Goal: Task Accomplishment & Management: Use online tool/utility

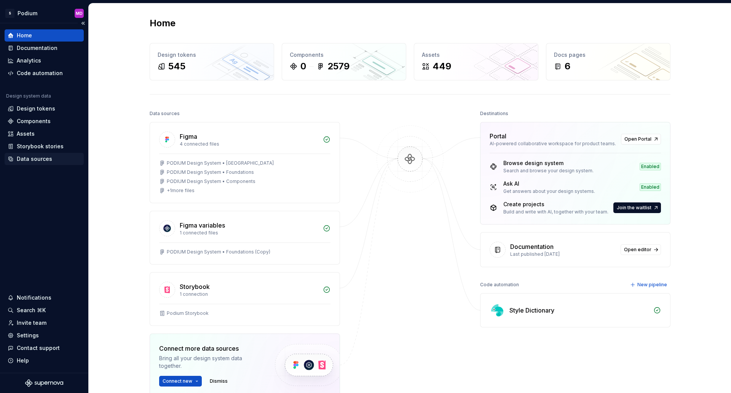
click at [39, 161] on div "Data sources" at bounding box center [34, 159] width 35 height 8
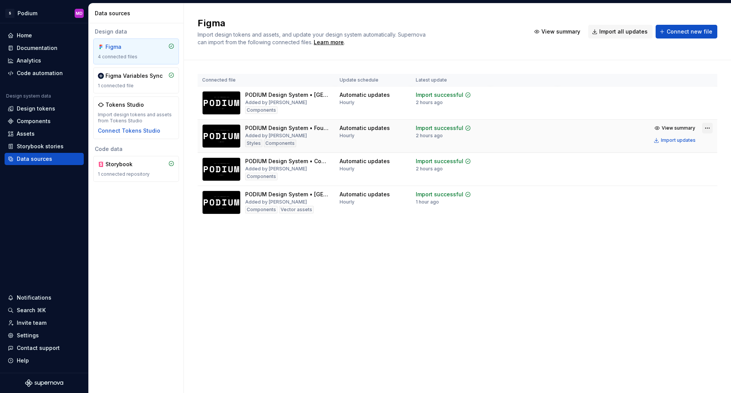
click at [706, 128] on html "S Podium MD Home Documentation Analytics Code automation Design system data Des…" at bounding box center [365, 196] width 731 height 393
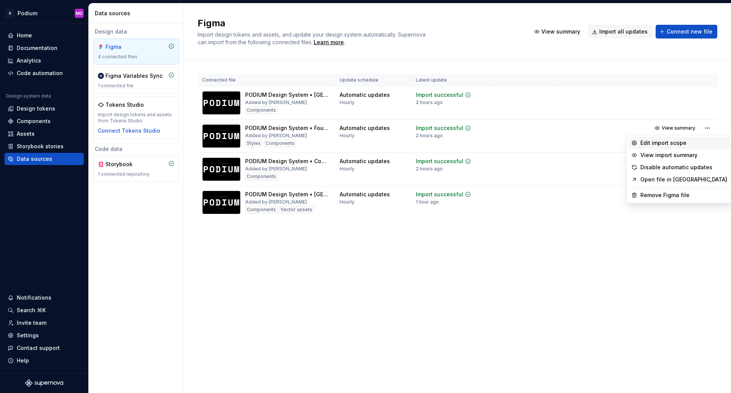
click at [676, 141] on div "Edit import scope" at bounding box center [683, 143] width 87 height 8
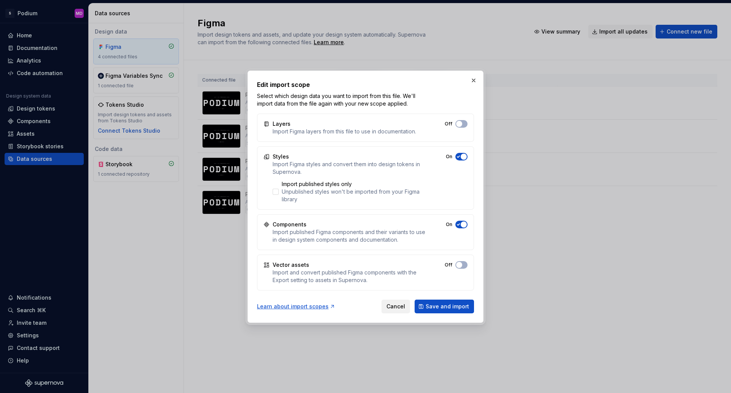
click at [392, 309] on span "Cancel" at bounding box center [395, 306] width 19 height 8
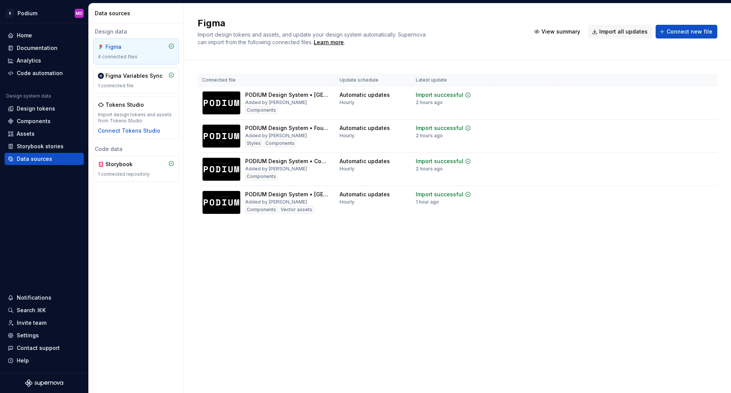
click at [522, 294] on div "Figma Import design tokens and assets, and update your design system automatica…" at bounding box center [457, 197] width 547 height 389
click at [327, 275] on div "Figma Import design tokens and assets, and update your design system automatica…" at bounding box center [457, 197] width 547 height 389
click at [32, 145] on div "Storybook stories" at bounding box center [40, 146] width 47 height 8
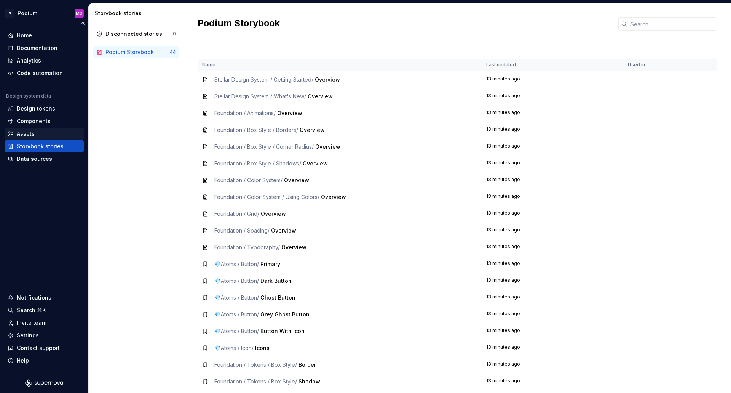
click at [29, 132] on div "Assets" at bounding box center [26, 134] width 18 height 8
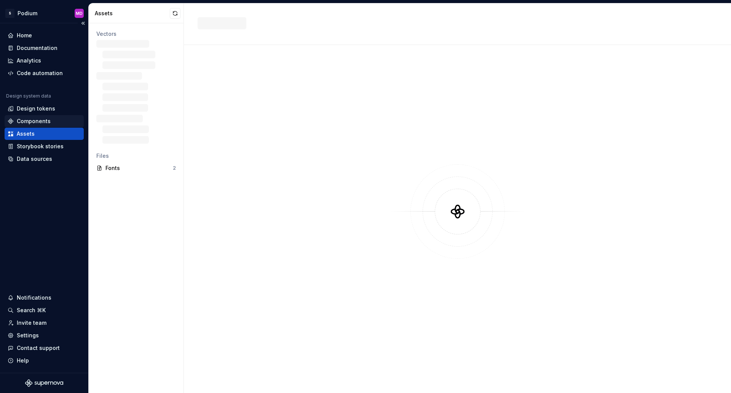
click at [29, 120] on div "Components" at bounding box center [34, 121] width 34 height 8
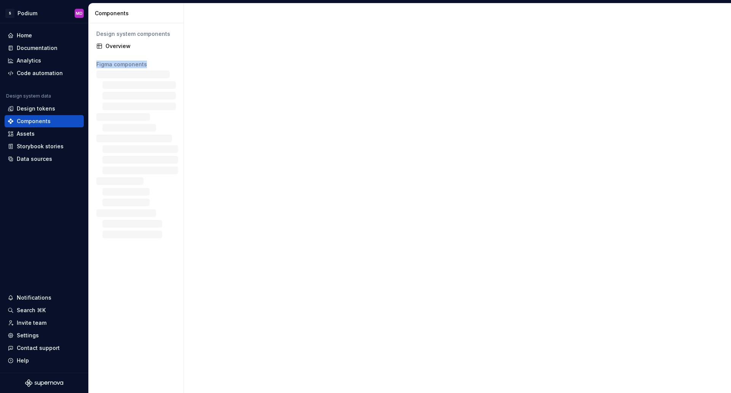
drag, startPoint x: 144, startPoint y: 63, endPoint x: 96, endPoint y: 64, distance: 47.6
click at [96, 64] on div "Figma components" at bounding box center [136, 64] width 86 height 12
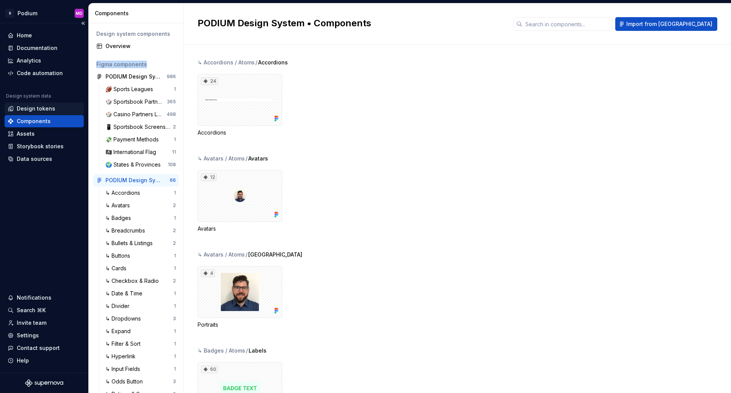
click at [42, 110] on div "Design tokens" at bounding box center [36, 109] width 38 height 8
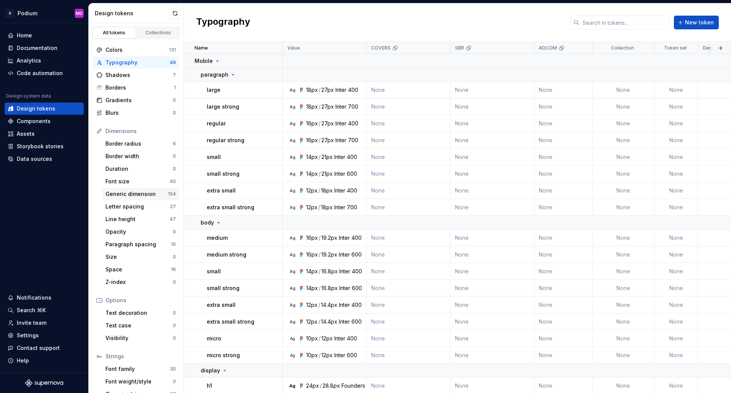
click at [137, 190] on div "Generic dimension" at bounding box center [136, 194] width 62 height 8
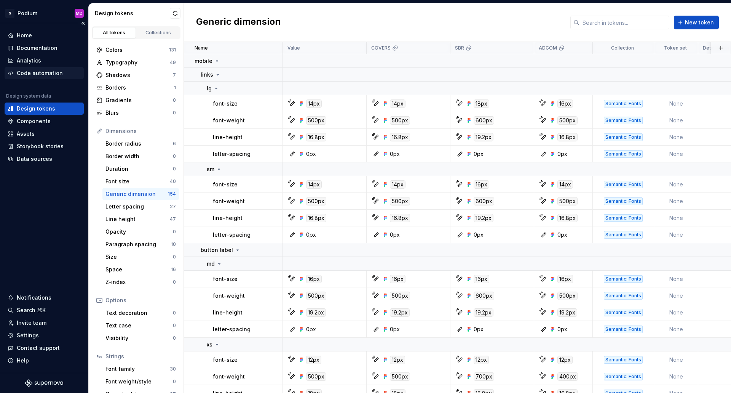
click at [50, 71] on div "Code automation" at bounding box center [40, 73] width 46 height 8
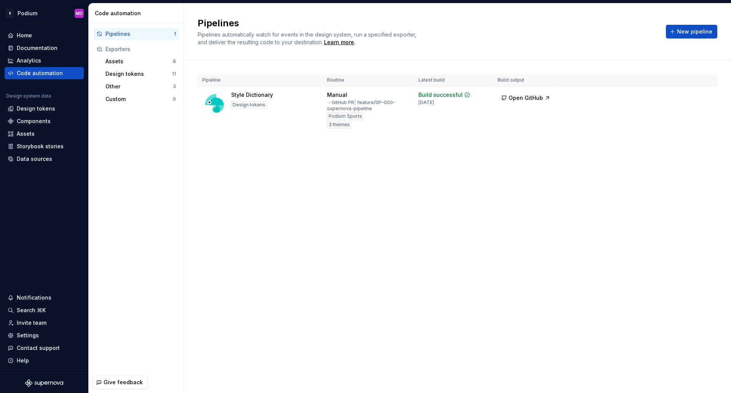
drag, startPoint x: 559, startPoint y: 211, endPoint x: 565, endPoint y: 203, distance: 10.7
click at [557, 211] on div "Pipelines Pipelines automatically watch for events in the design system, run a …" at bounding box center [457, 197] width 547 height 389
click at [701, 31] on span "New pipeline" at bounding box center [694, 32] width 35 height 8
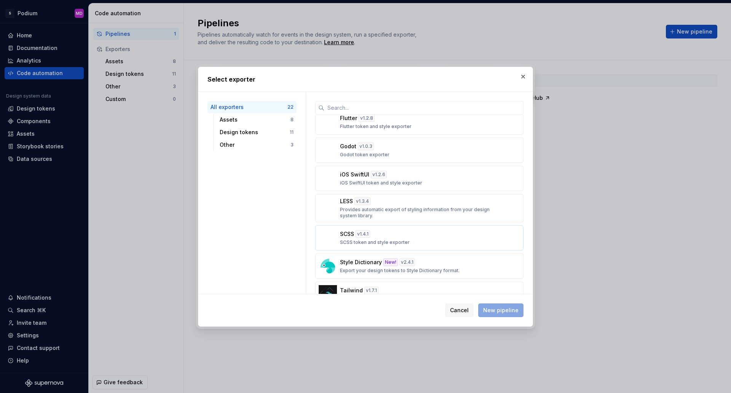
scroll to position [305, 0]
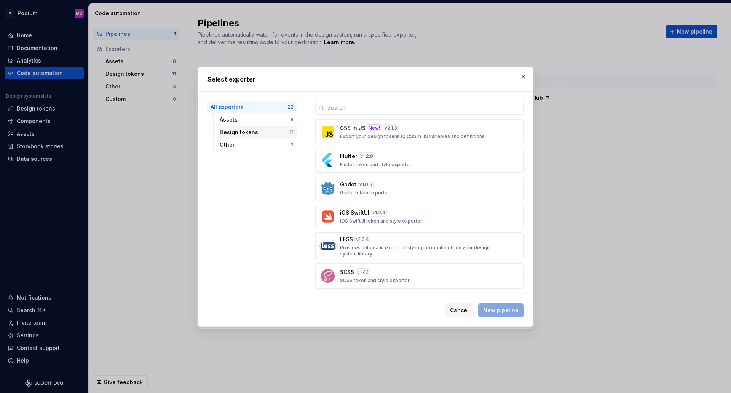
click at [257, 133] on div "Design tokens" at bounding box center [255, 132] width 70 height 8
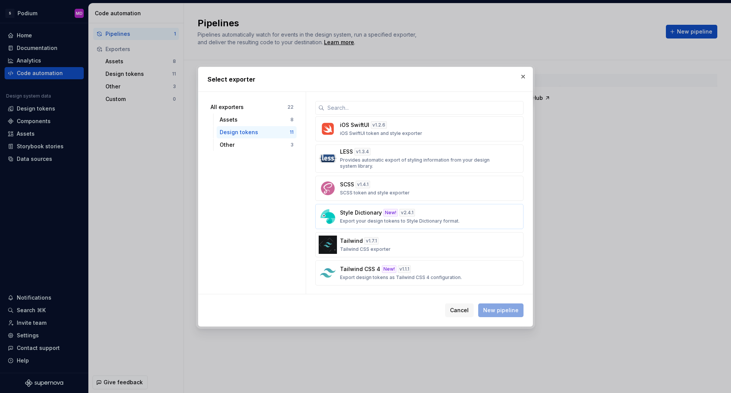
scroll to position [143, 0]
click at [453, 274] on p "Export design tokens as Tailwind CSS 4 configuration." at bounding box center [401, 276] width 122 height 6
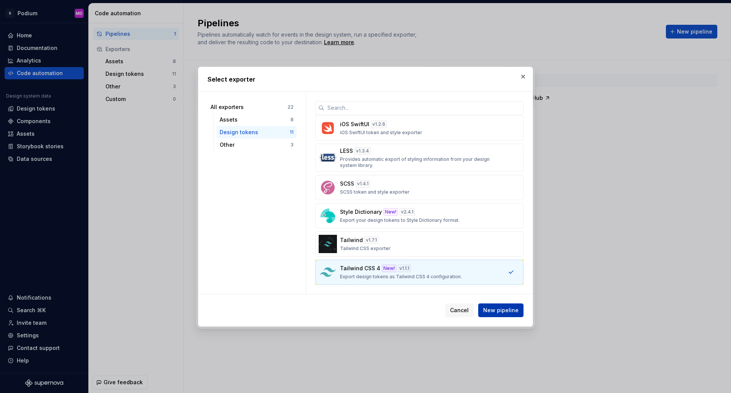
click at [513, 311] on span "New pipeline" at bounding box center [500, 310] width 35 height 8
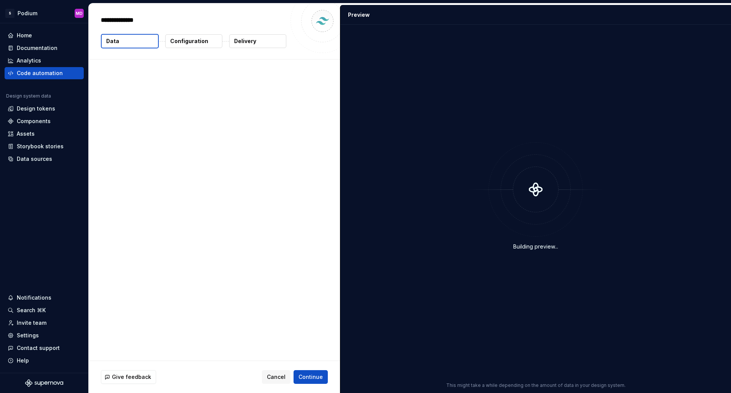
type textarea "*"
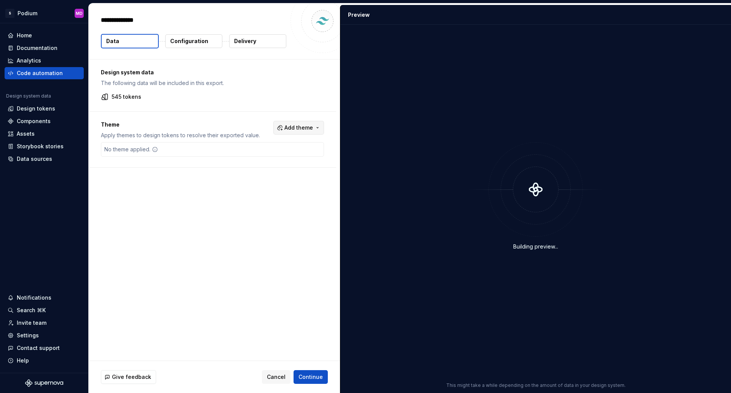
click at [308, 126] on span "Add theme" at bounding box center [298, 128] width 29 height 8
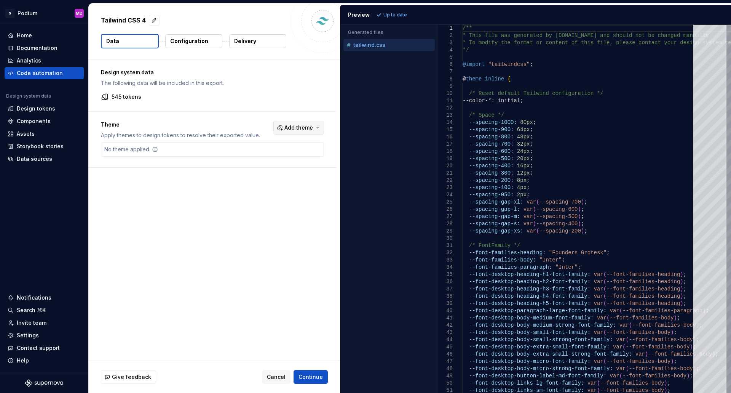
click at [291, 126] on span "Add theme" at bounding box center [298, 128] width 29 height 8
click at [123, 99] on html "S Podium MD Home Documentation Analytics Code automation Design system data Des…" at bounding box center [365, 196] width 731 height 393
drag, startPoint x: 148, startPoint y: 97, endPoint x: 109, endPoint y: 97, distance: 38.8
click at [109, 97] on div "545 tokens" at bounding box center [212, 97] width 223 height 8
click at [291, 129] on span "Add theme" at bounding box center [298, 128] width 29 height 8
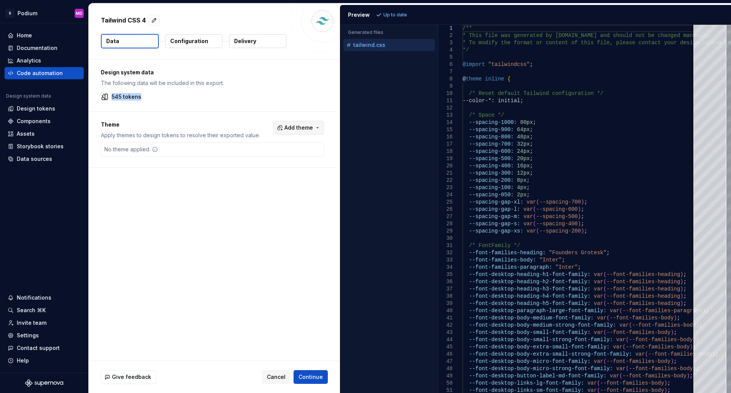
click at [291, 129] on html "S Podium MD Home Documentation Analytics Code automation Design system data Des…" at bounding box center [365, 196] width 731 height 393
click at [241, 158] on div "Suggestions" at bounding box center [241, 158] width 6 height 6
click at [188, 41] on html "S Podium MD Home Documentation Analytics Code automation Design system data Des…" at bounding box center [365, 196] width 731 height 393
click at [188, 38] on p "Configuration" at bounding box center [189, 41] width 38 height 8
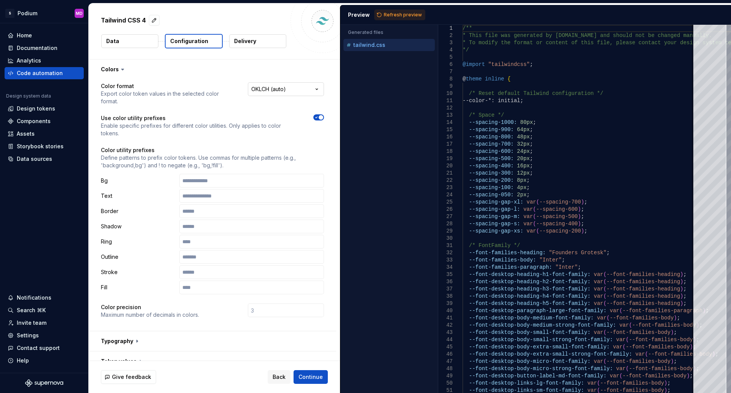
click at [281, 92] on html "**********" at bounding box center [365, 196] width 731 height 393
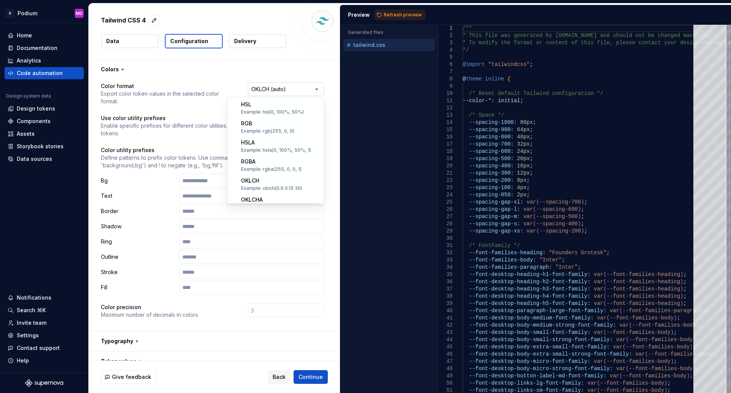
scroll to position [123, 0]
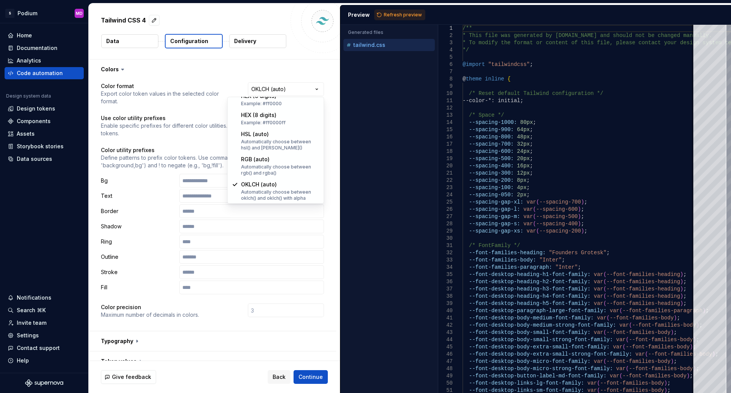
click at [176, 142] on html "**********" at bounding box center [365, 196] width 731 height 393
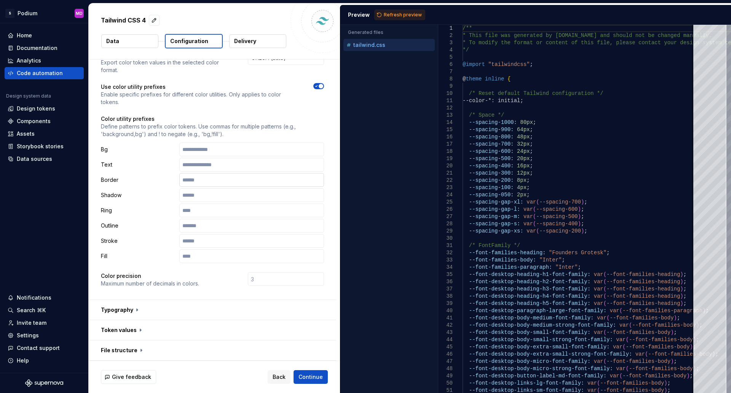
scroll to position [76, 0]
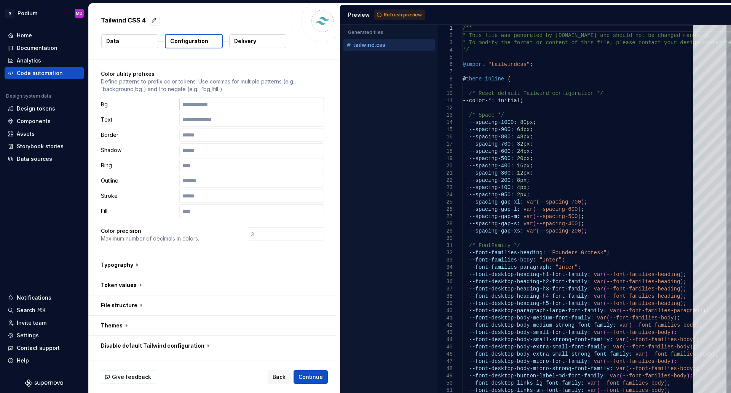
click at [202, 104] on input "text" at bounding box center [251, 104] width 145 height 14
click at [200, 121] on input "text" at bounding box center [251, 120] width 145 height 14
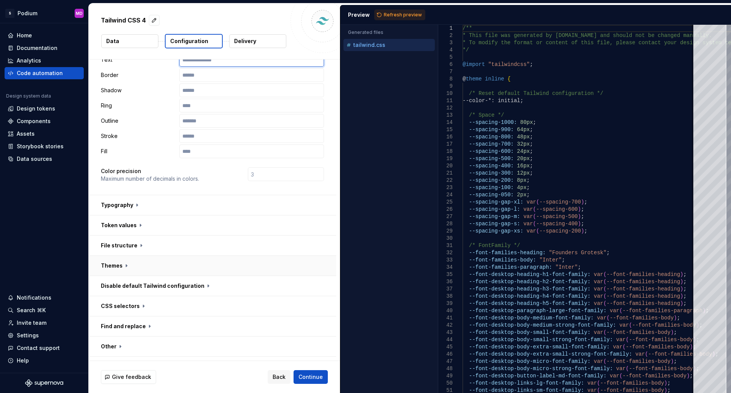
scroll to position [152, 0]
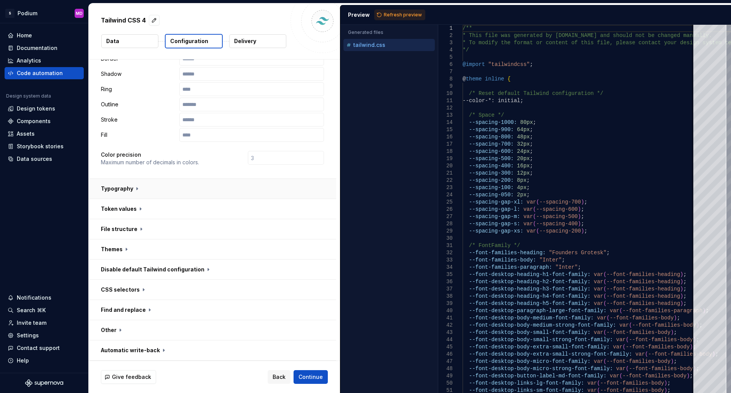
click at [124, 188] on button "button" at bounding box center [212, 189] width 247 height 20
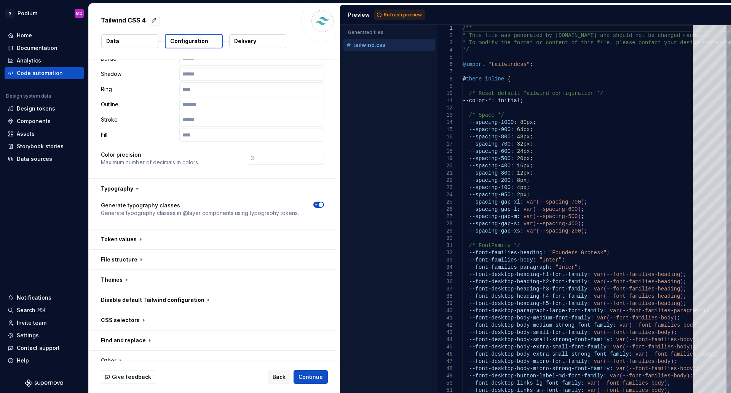
click at [313, 203] on icon "button" at bounding box center [316, 204] width 6 height 5
click at [131, 238] on button "button" at bounding box center [212, 239] width 247 height 20
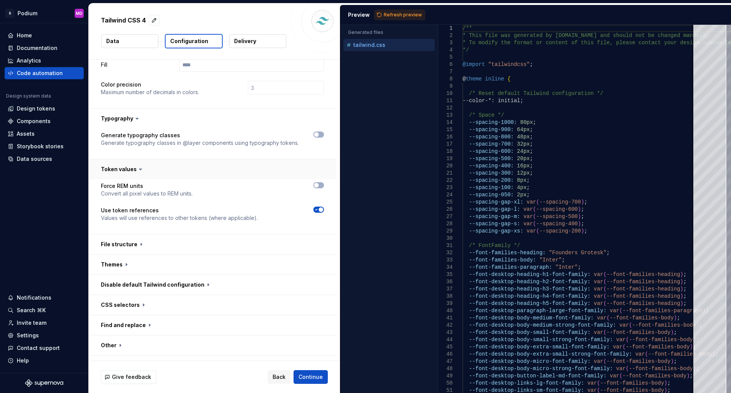
scroll to position [228, 0]
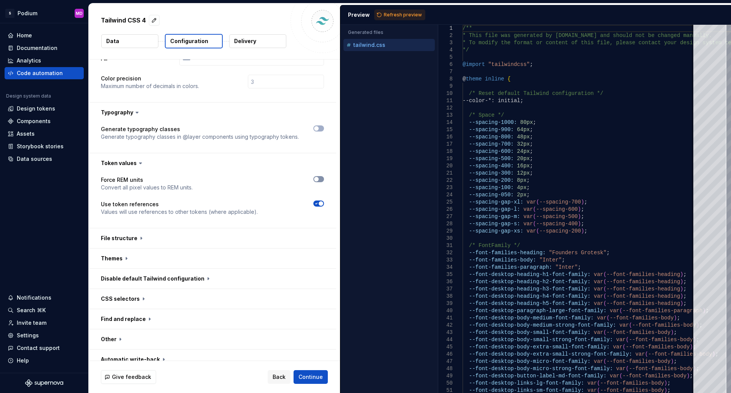
click at [321, 180] on button "button" at bounding box center [318, 179] width 11 height 6
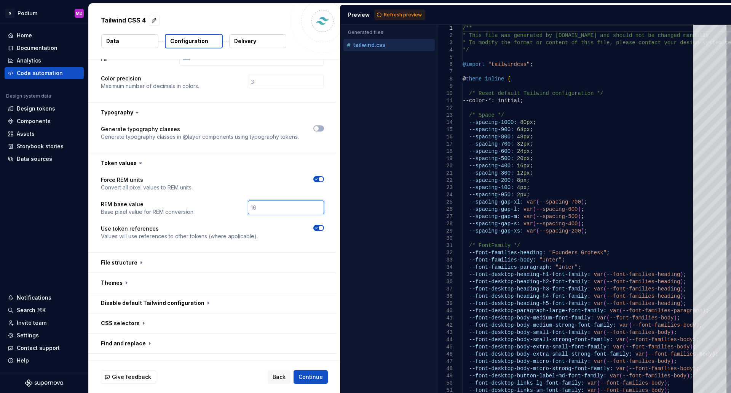
click at [264, 208] on input "number" at bounding box center [286, 207] width 76 height 14
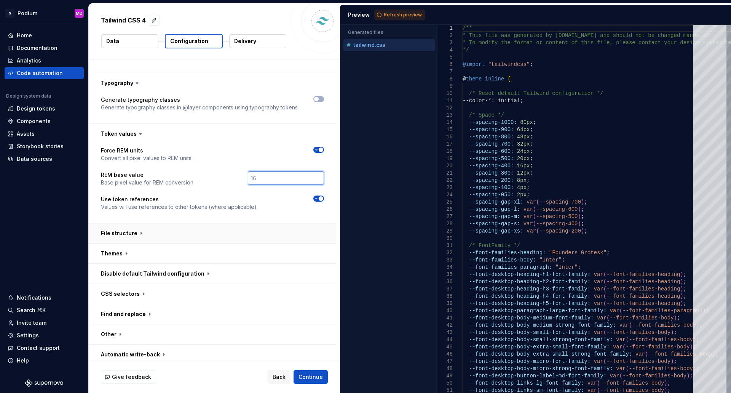
scroll to position [262, 0]
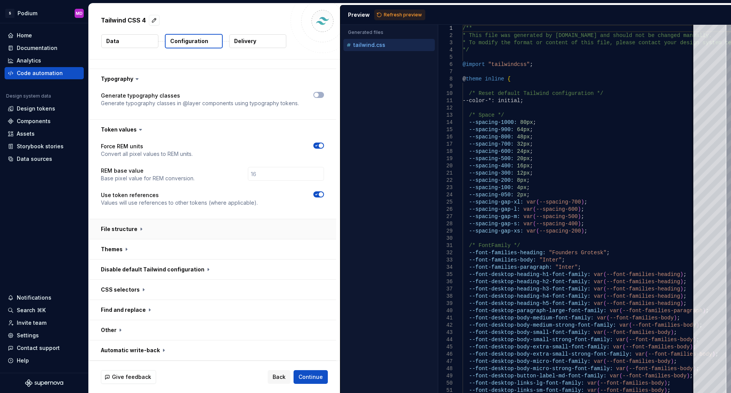
click at [137, 228] on button "button" at bounding box center [212, 229] width 247 height 20
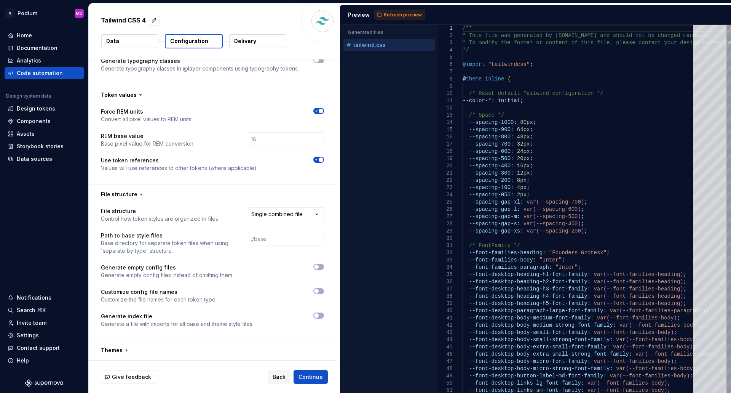
scroll to position [338, 0]
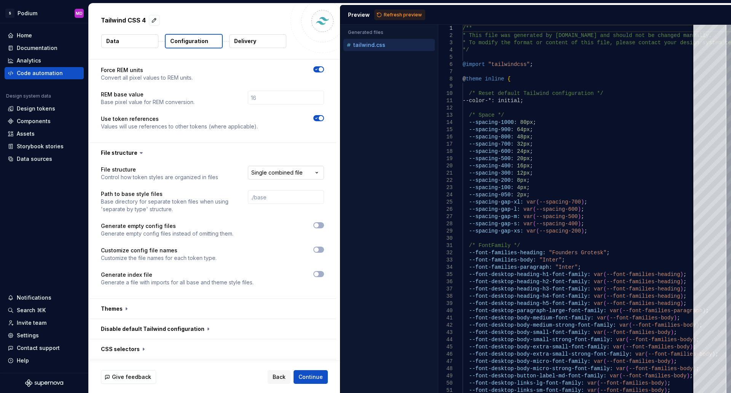
click at [276, 173] on html "**********" at bounding box center [365, 196] width 731 height 393
select select "**********"
click at [405, 14] on span "Refresh preview" at bounding box center [403, 15] width 38 height 6
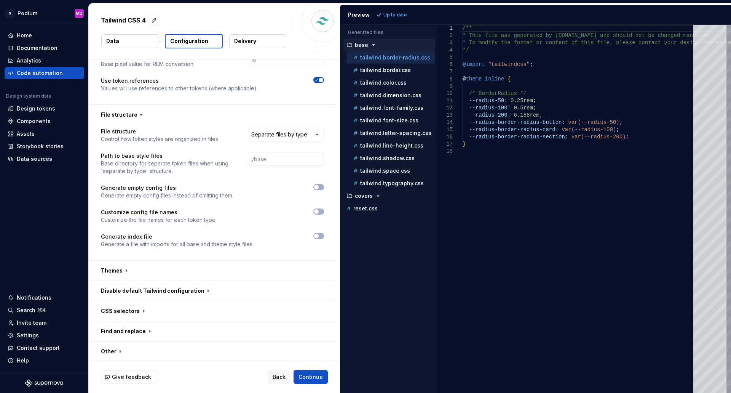
scroll to position [398, 0]
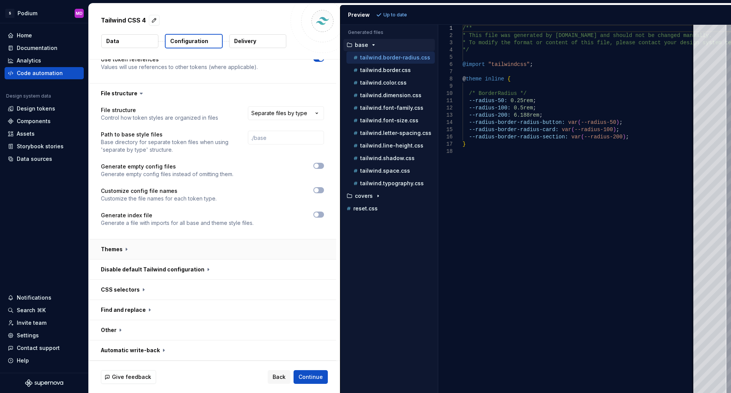
click at [112, 249] on button "button" at bounding box center [212, 249] width 247 height 20
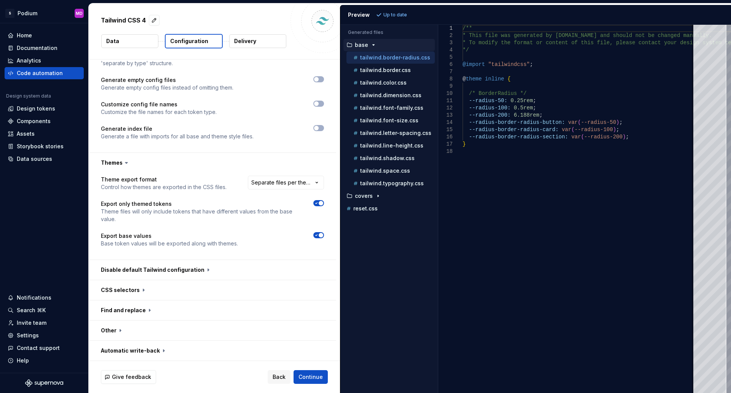
scroll to position [484, 0]
click at [292, 180] on html "**********" at bounding box center [365, 196] width 731 height 393
click at [236, 151] on html "**********" at bounding box center [365, 196] width 731 height 393
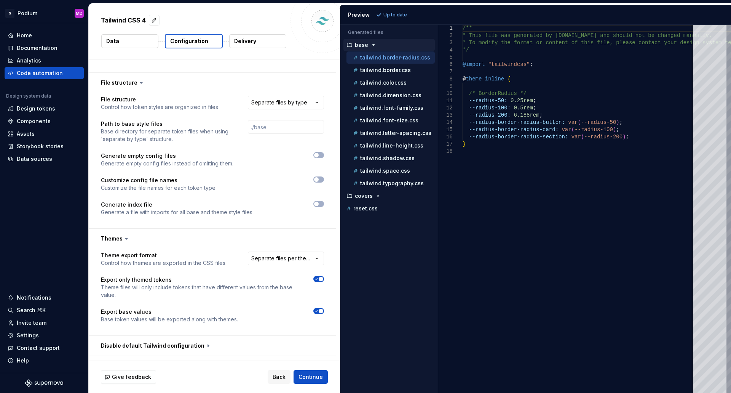
click at [240, 43] on p "Delivery" at bounding box center [245, 41] width 22 height 8
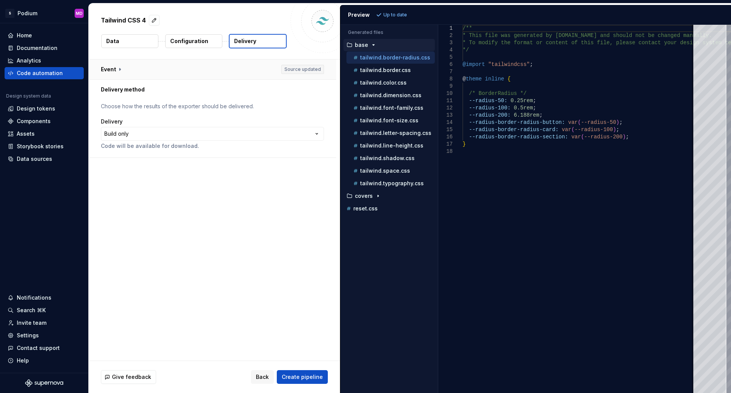
click at [117, 69] on button "button" at bounding box center [212, 69] width 247 height 20
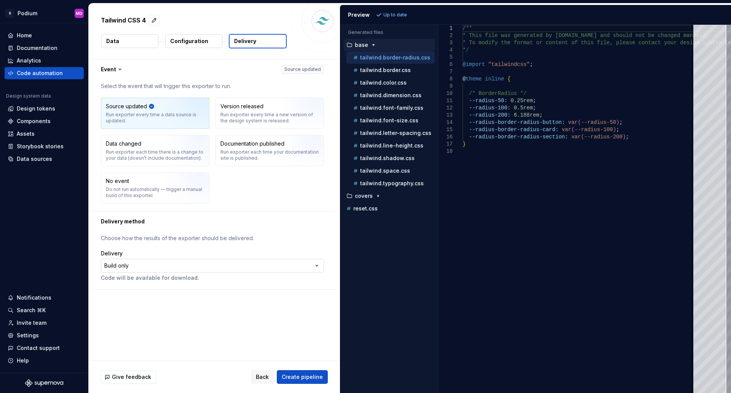
click at [126, 264] on html "**********" at bounding box center [365, 196] width 731 height 393
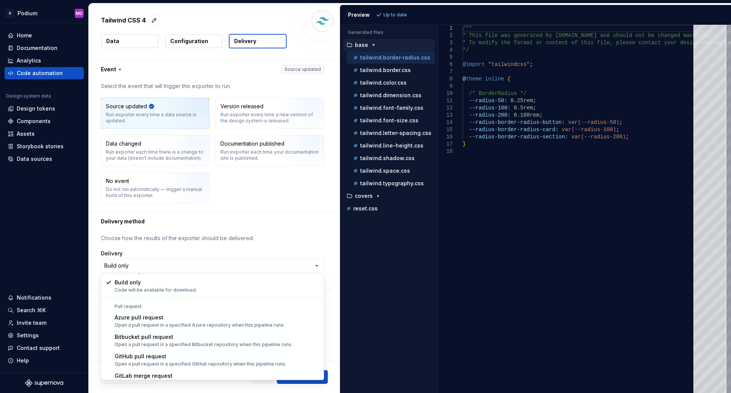
scroll to position [21, 0]
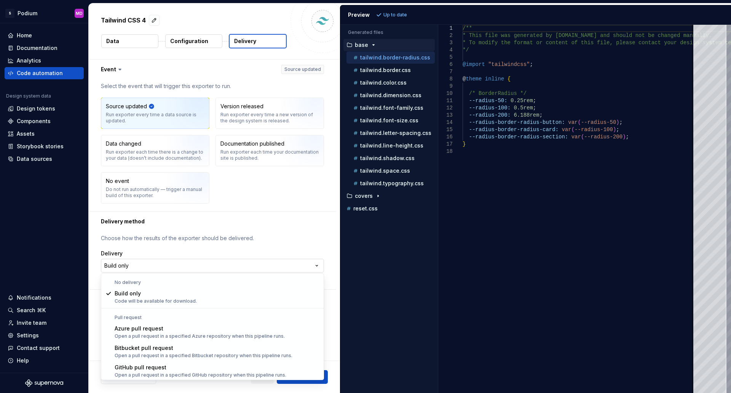
click at [231, 267] on html "**********" at bounding box center [365, 196] width 731 height 393
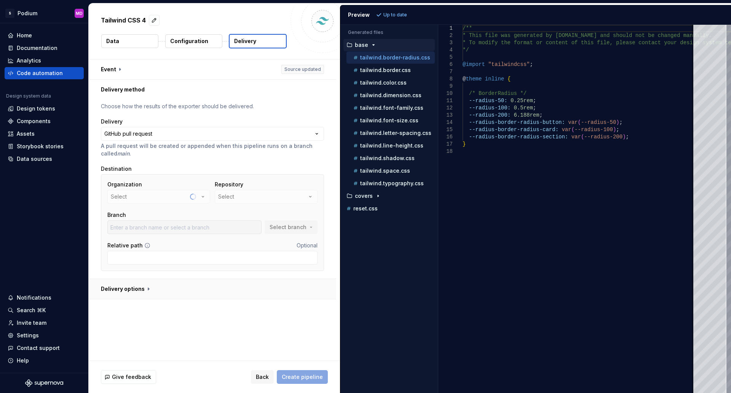
click at [130, 288] on button "button" at bounding box center [212, 289] width 247 height 20
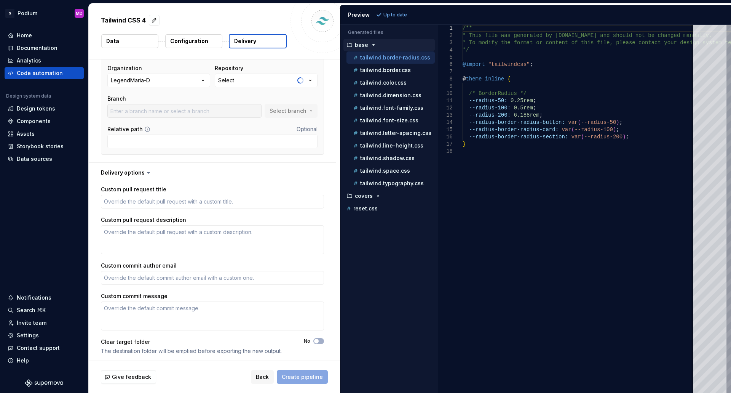
scroll to position [118, 0]
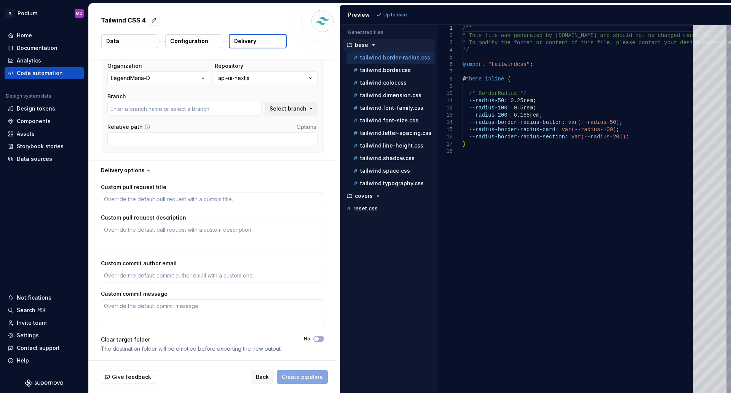
type textarea "*"
type input "main"
click at [31, 47] on div "Documentation" at bounding box center [37, 48] width 41 height 8
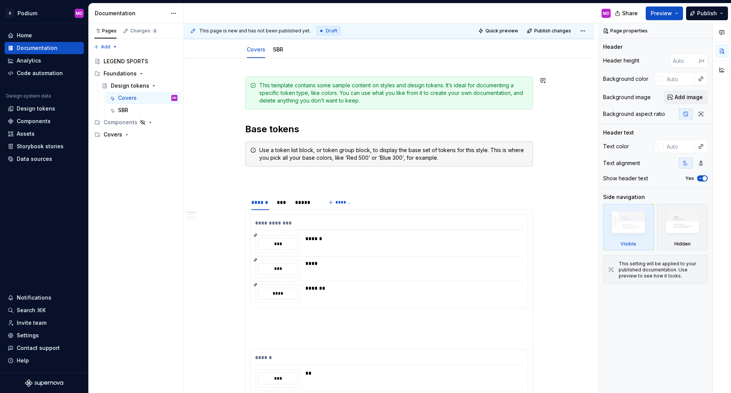
scroll to position [76, 0]
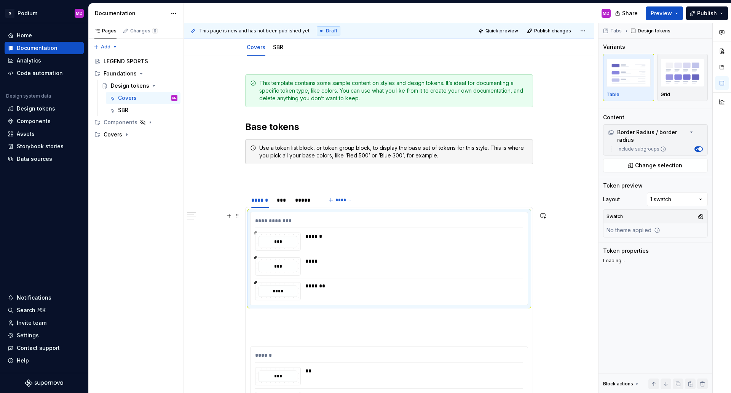
click at [421, 222] on div "**********" at bounding box center [389, 222] width 268 height 11
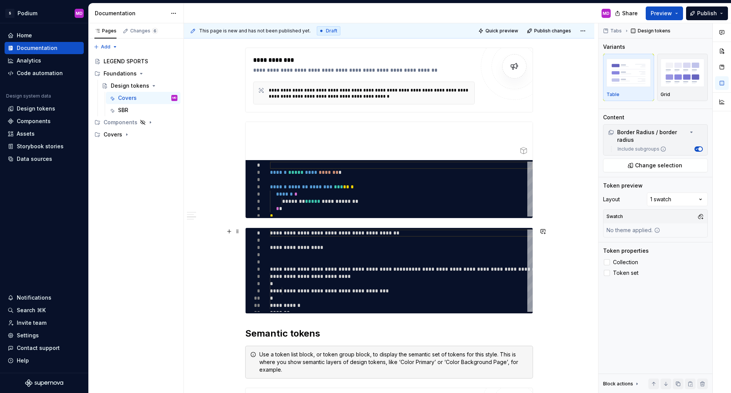
scroll to position [952, 0]
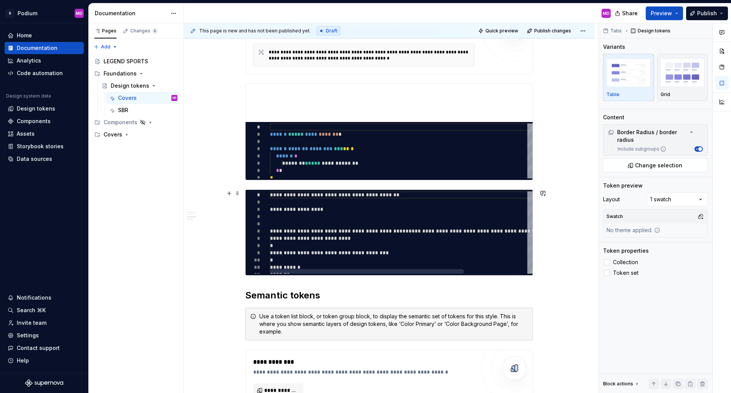
type textarea "*"
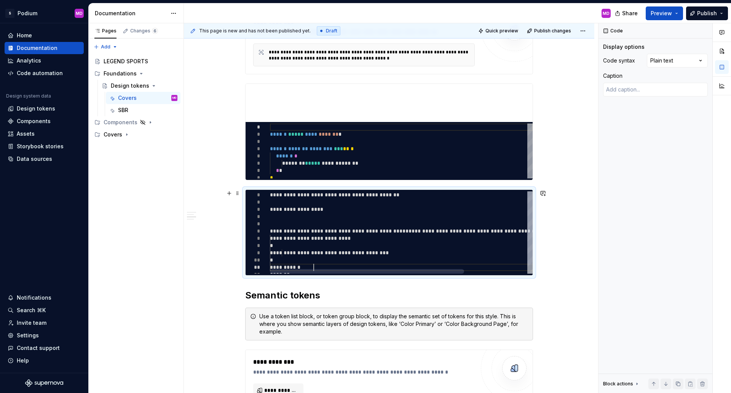
scroll to position [0, 0]
type textarea "**********"
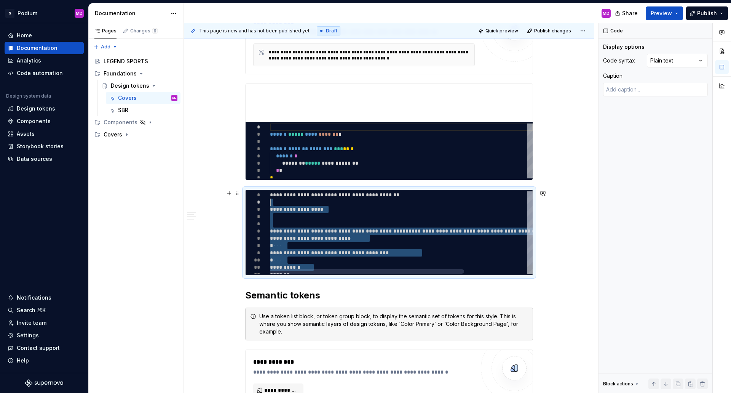
drag, startPoint x: 343, startPoint y: 266, endPoint x: 275, endPoint y: 199, distance: 95.9
click at [275, 199] on div "**********" at bounding box center [444, 236] width 348 height 91
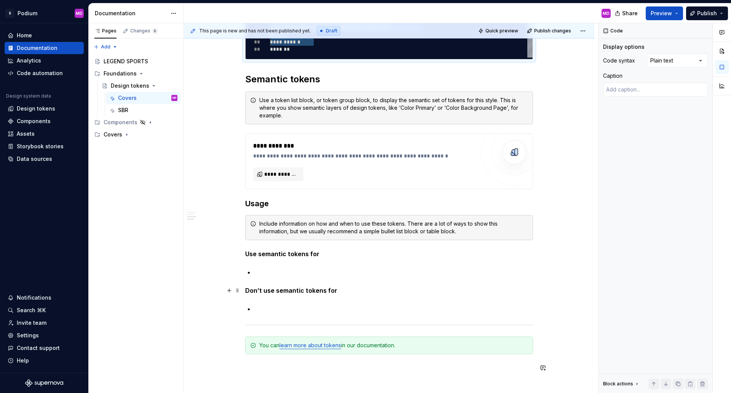
scroll to position [1256, 0]
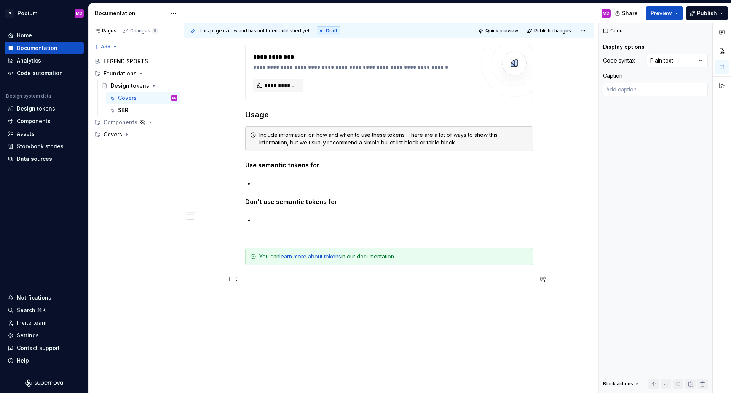
click at [251, 283] on p at bounding box center [389, 278] width 288 height 9
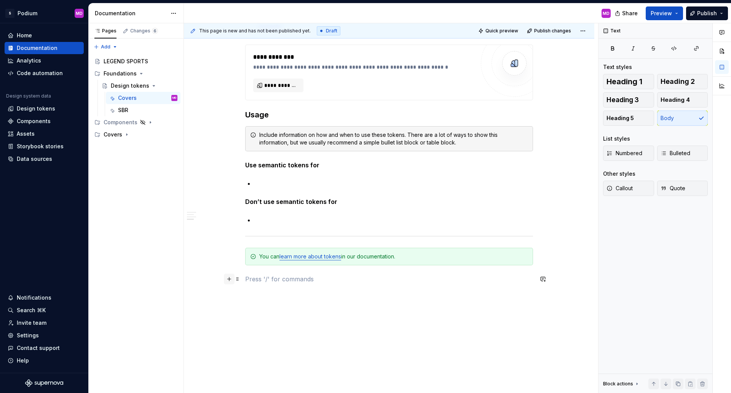
click at [228, 278] on button "button" at bounding box center [229, 278] width 11 height 11
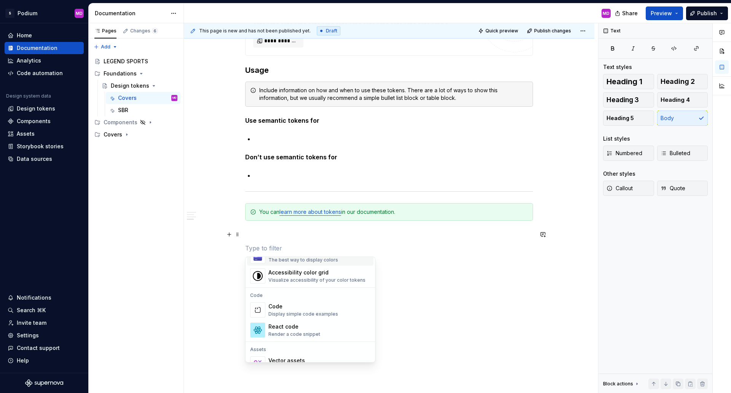
scroll to position [609, 0]
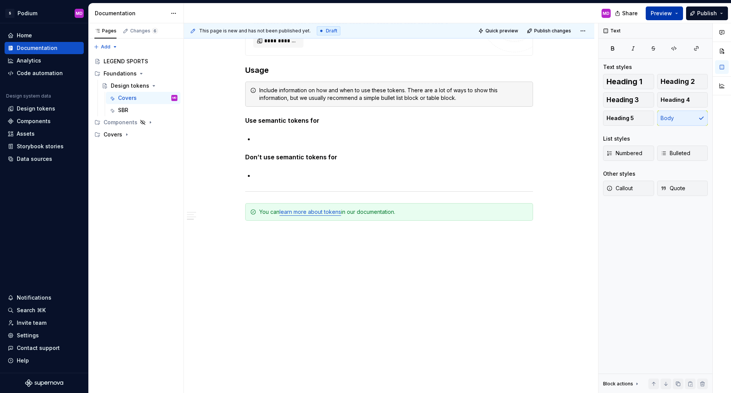
drag, startPoint x: 661, startPoint y: 14, endPoint x: 664, endPoint y: 11, distance: 4.3
click at [664, 11] on span "Preview" at bounding box center [661, 14] width 21 height 8
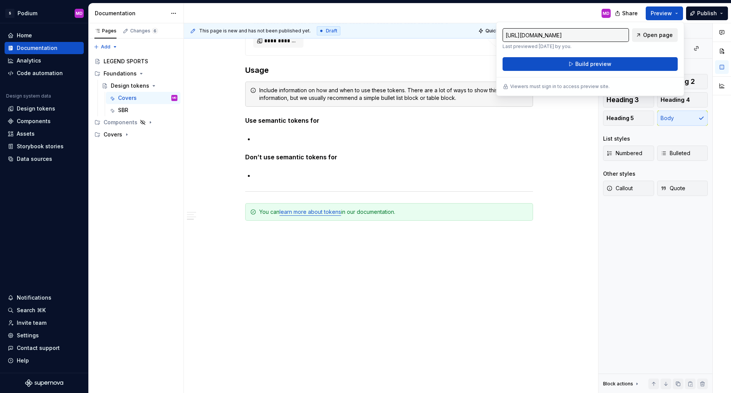
click at [655, 38] on span "Open page" at bounding box center [658, 35] width 30 height 8
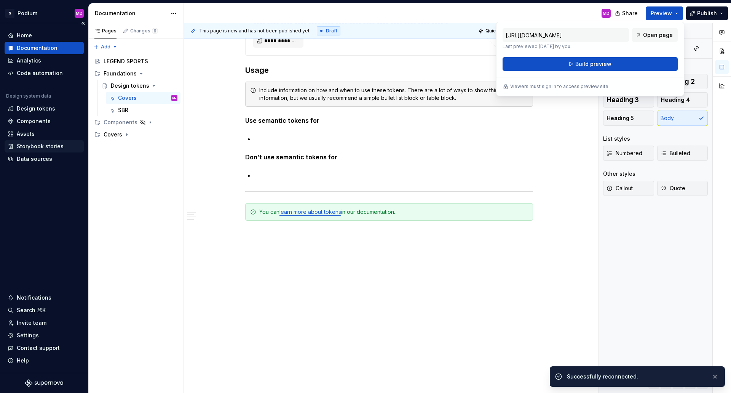
type textarea "*"
click at [40, 145] on div "Storybook stories" at bounding box center [40, 146] width 47 height 8
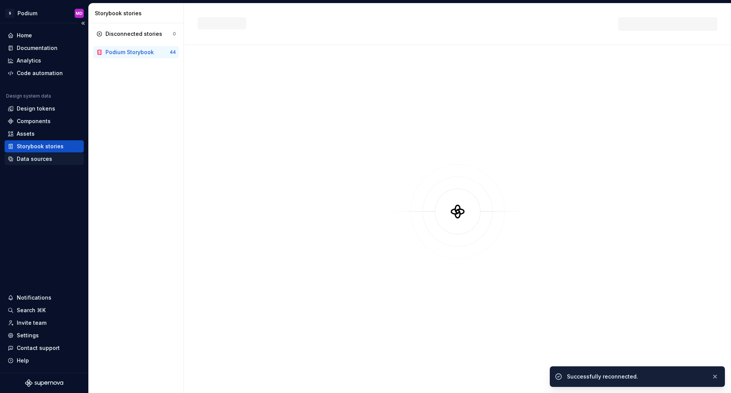
click at [37, 158] on div "Data sources" at bounding box center [34, 159] width 35 height 8
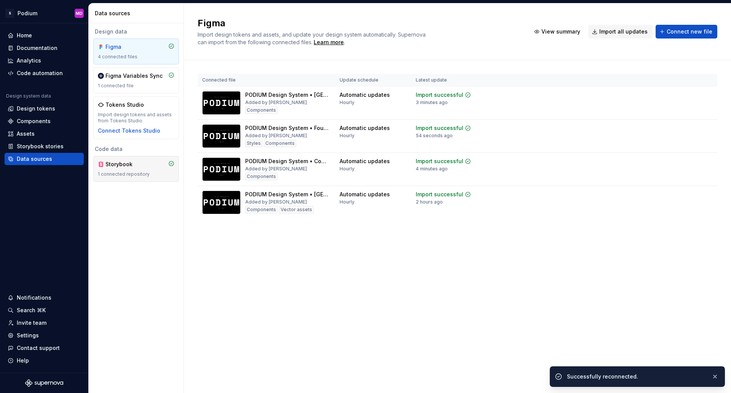
click at [145, 172] on div "1 connected repository" at bounding box center [136, 174] width 77 height 6
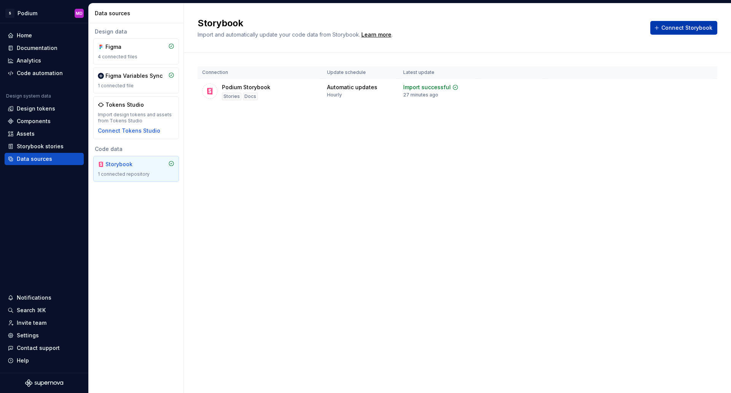
click at [697, 22] on button "Connect Storybook" at bounding box center [683, 28] width 67 height 14
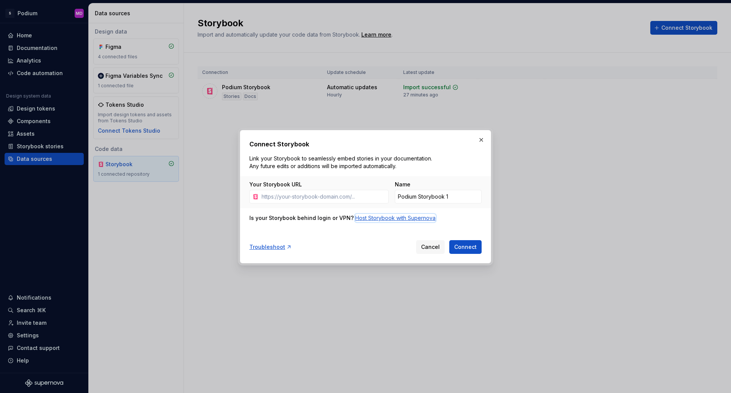
click at [398, 219] on div "Host Storybook with Supernova" at bounding box center [395, 218] width 80 height 8
click at [434, 247] on span "Cancel" at bounding box center [430, 247] width 19 height 8
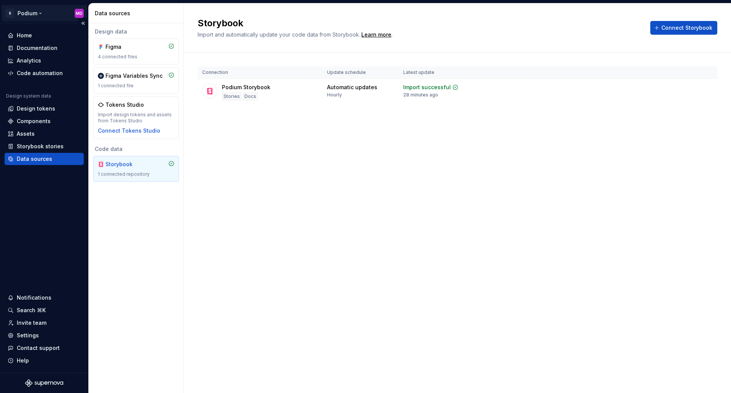
click at [30, 14] on html "S Podium MD Home Documentation Analytics Code automation Design system data Des…" at bounding box center [365, 196] width 731 height 393
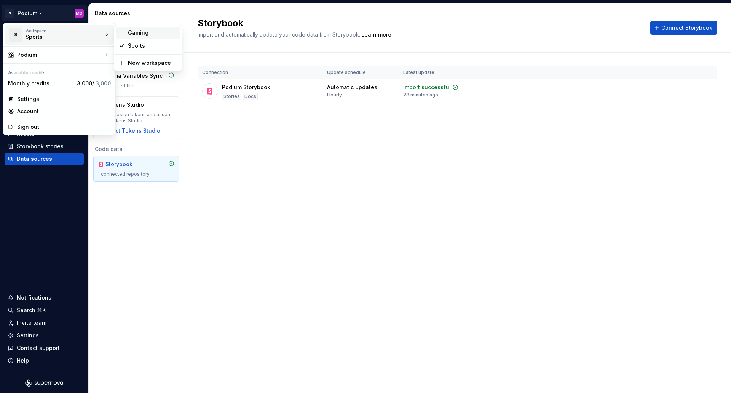
click at [131, 32] on div "Gaming" at bounding box center [152, 33] width 49 height 8
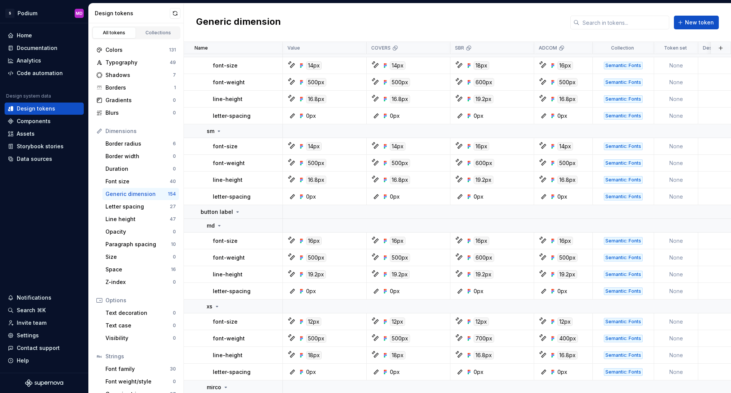
scroll to position [152, 0]
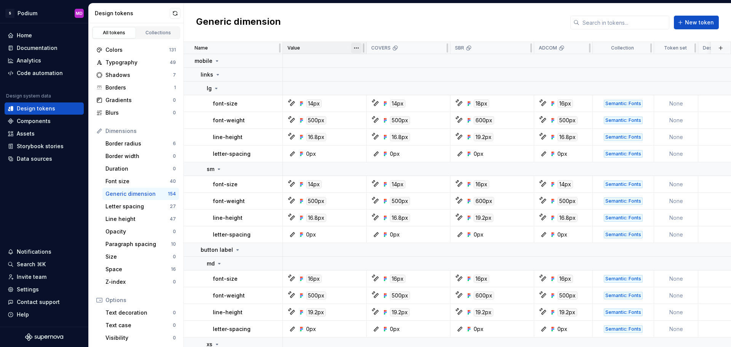
scroll to position [152, 0]
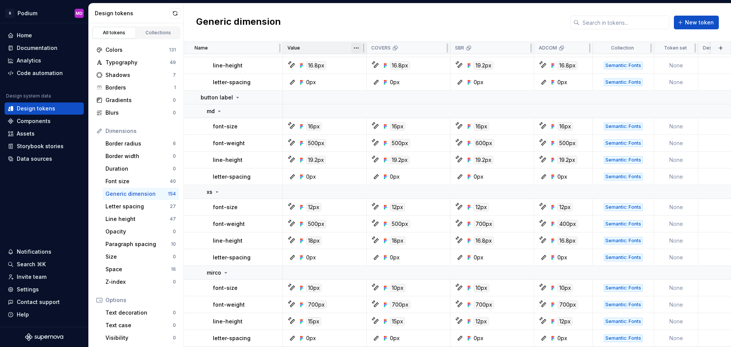
click at [358, 49] on html "S Podium MD Home Documentation Analytics Code automation Design system data Des…" at bounding box center [365, 173] width 731 height 347
click at [295, 30] on html "S Podium MD Home Documentation Analytics Code automation Design system data Des…" at bounding box center [365, 173] width 731 height 347
